Goal: Check status: Check status

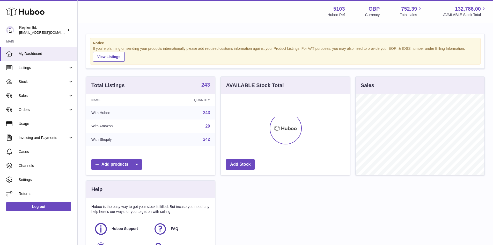
scroll to position [81, 129]
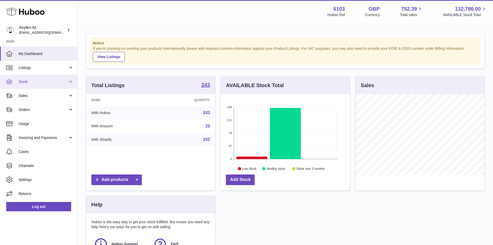
click at [39, 77] on link "Stock" at bounding box center [38, 82] width 77 height 14
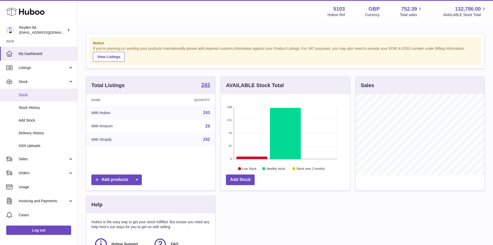
click at [43, 96] on span "Stock" at bounding box center [46, 94] width 55 height 5
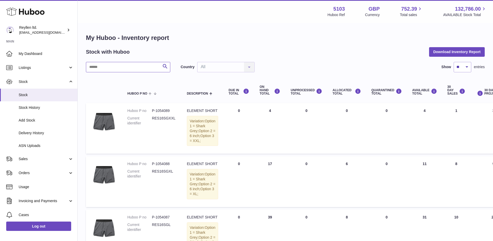
click at [108, 64] on input "text" at bounding box center [128, 67] width 84 height 10
click at [107, 68] on input "text" at bounding box center [128, 67] width 84 height 10
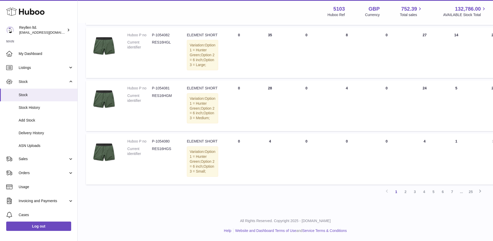
scroll to position [643, 0]
